Goal: Task Accomplishment & Management: Use online tool/utility

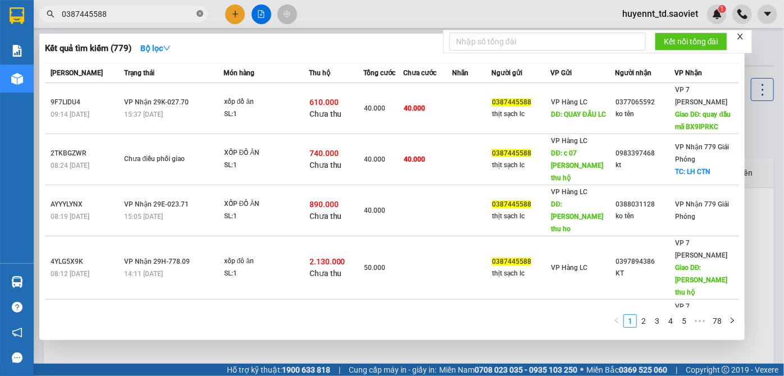
click at [198, 11] on icon "close-circle" at bounding box center [199, 13] width 7 height 7
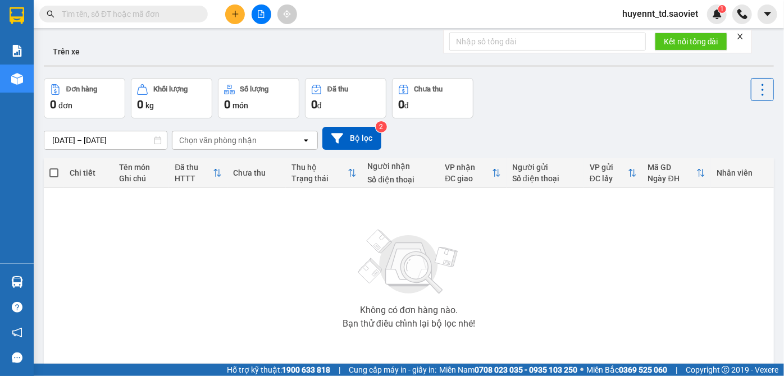
click at [172, 12] on input "text" at bounding box center [128, 14] width 132 height 12
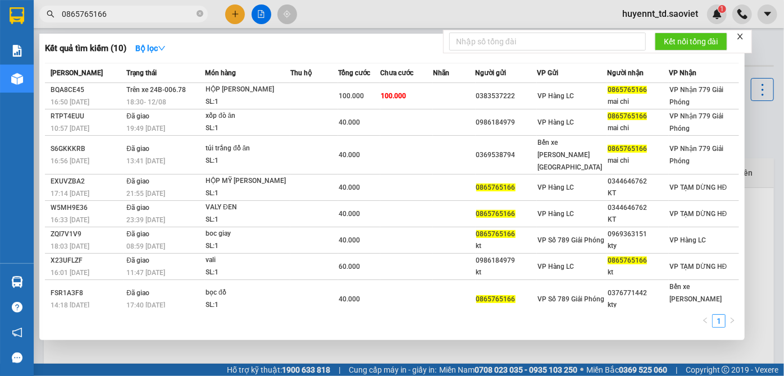
drag, startPoint x: 120, startPoint y: 17, endPoint x: 65, endPoint y: 14, distance: 55.7
click at [65, 14] on input "0865765166" at bounding box center [128, 14] width 132 height 12
type input "0"
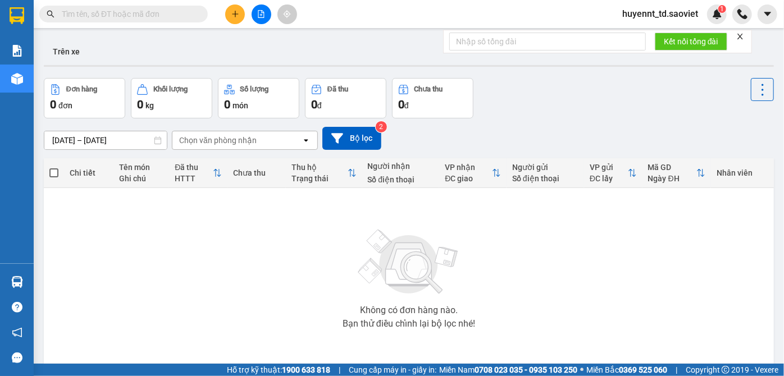
paste input "0967021488"
type input "0967021488"
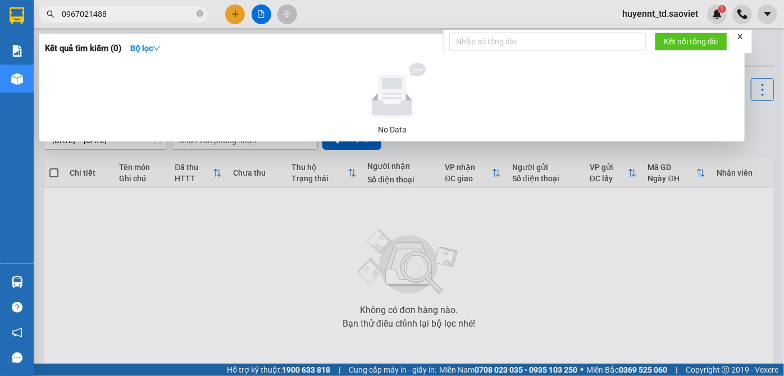
drag, startPoint x: 201, startPoint y: 13, endPoint x: 167, endPoint y: 13, distance: 33.7
click at [189, 13] on span "0967021488" at bounding box center [123, 14] width 168 height 17
click at [196, 15] on icon "close-circle" at bounding box center [199, 13] width 7 height 7
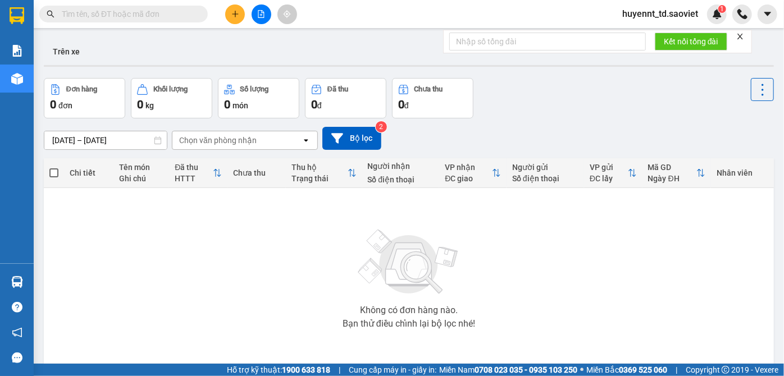
click at [180, 15] on input "text" at bounding box center [128, 14] width 132 height 12
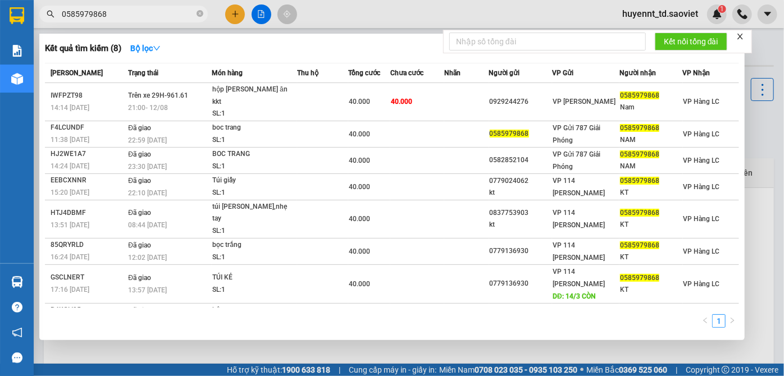
type input "0585979868"
drag, startPoint x: 199, startPoint y: 14, endPoint x: 175, endPoint y: 17, distance: 23.7
click at [198, 14] on icon "close-circle" at bounding box center [199, 13] width 7 height 7
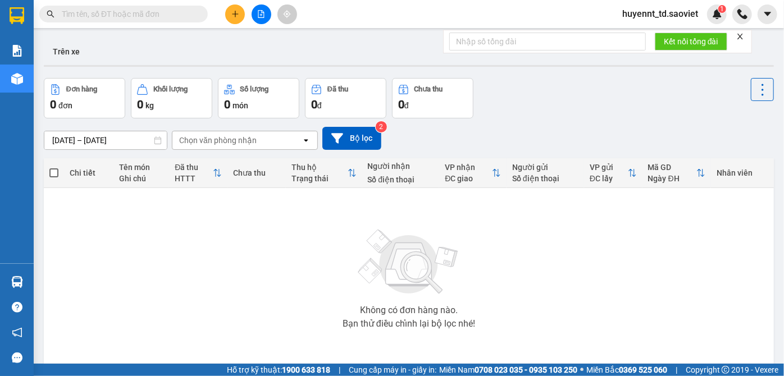
click at [165, 17] on input "text" at bounding box center [128, 14] width 132 height 12
paste input "0975736088"
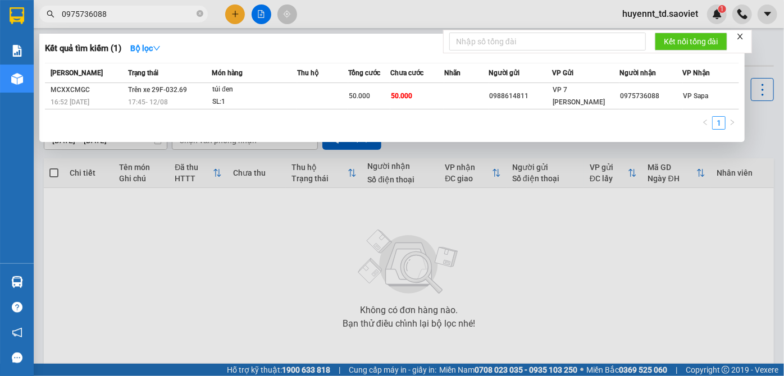
type input "0975736088"
